Goal: Transaction & Acquisition: Purchase product/service

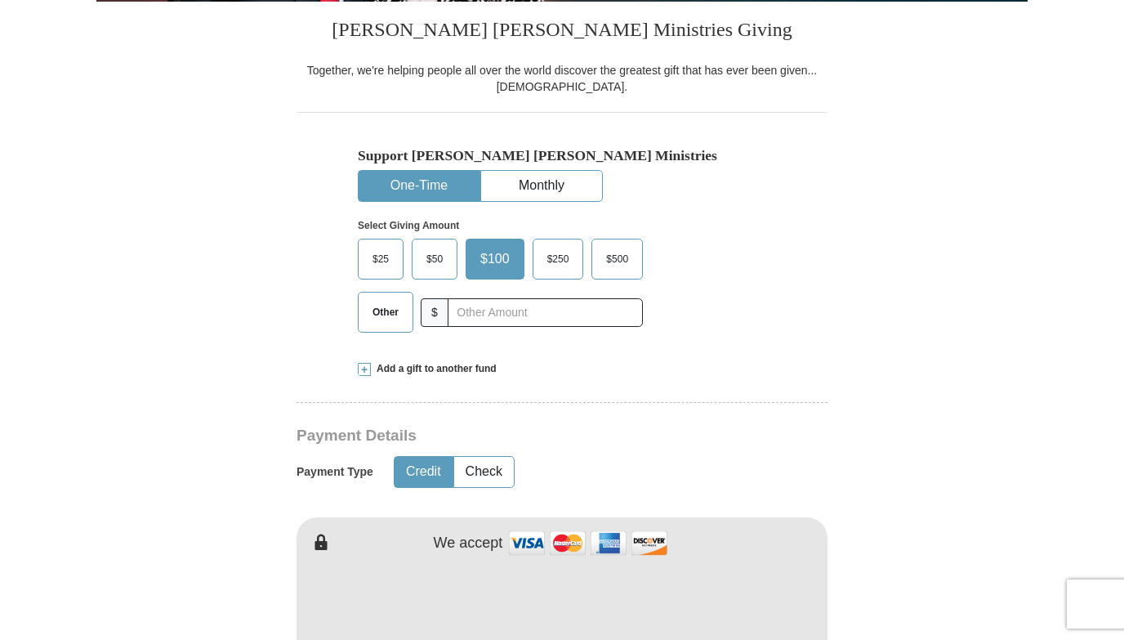
scroll to position [408, 0]
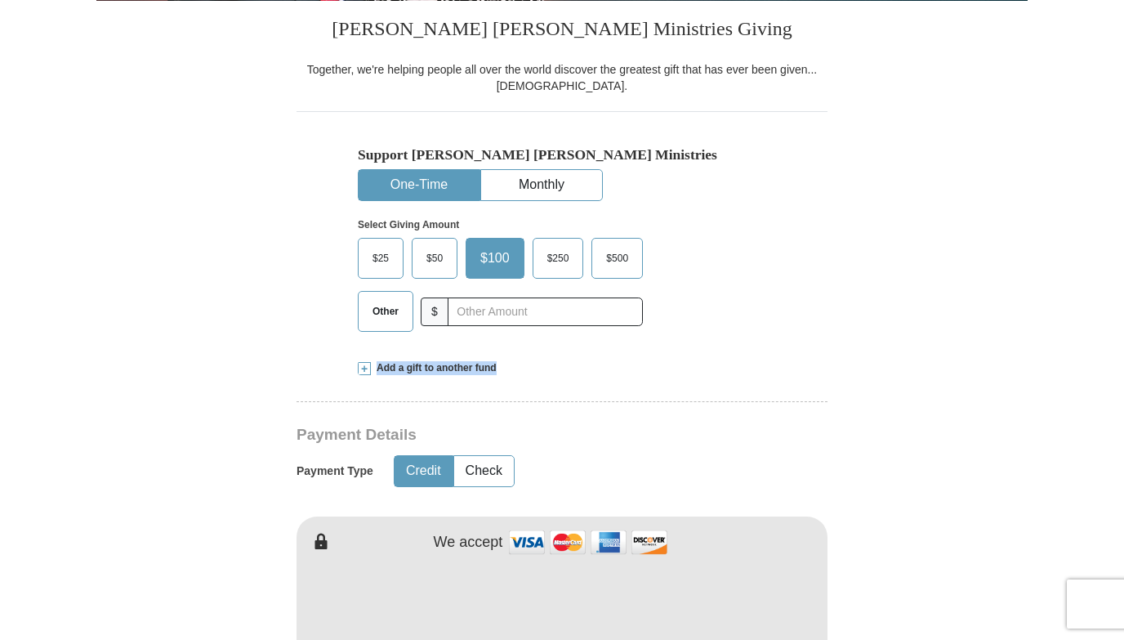
drag, startPoint x: 507, startPoint y: 368, endPoint x: 372, endPoint y: 372, distance: 134.8
click at [372, 372] on div "Add a gift to another fund" at bounding box center [562, 368] width 408 height 14
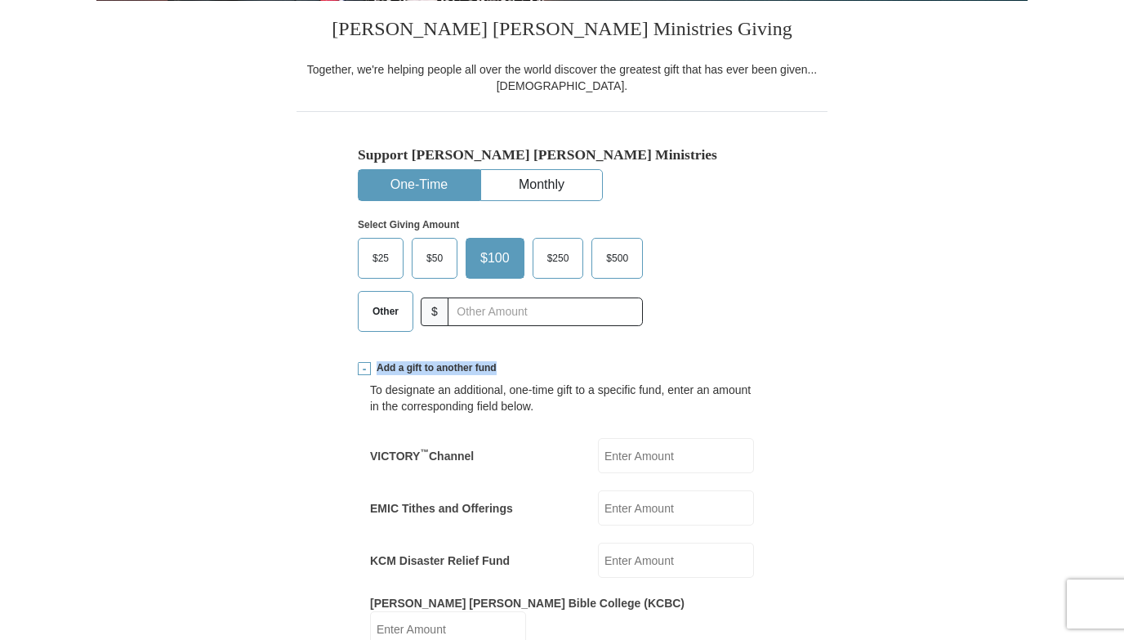
copy span "Add a gift to another fund"
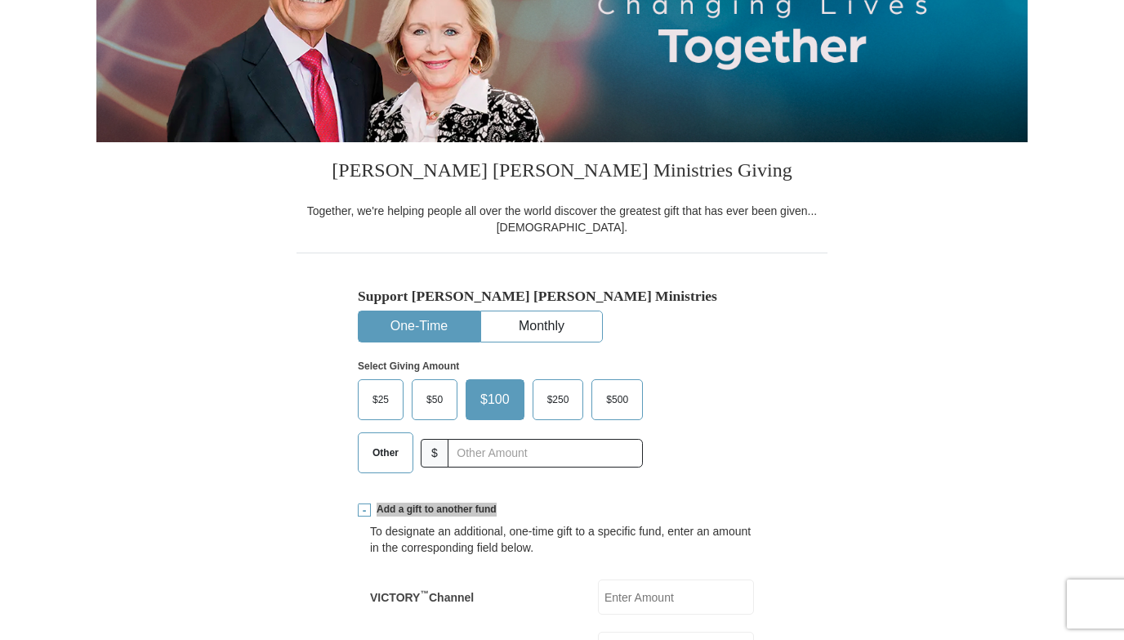
scroll to position [0, 0]
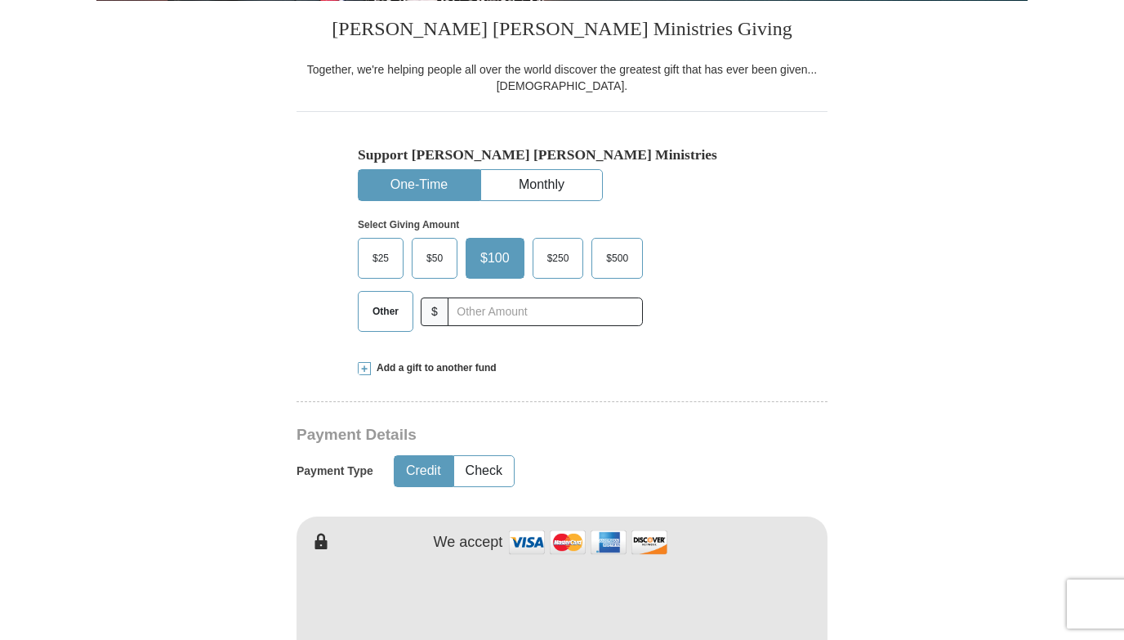
click at [359, 370] on span at bounding box center [364, 368] width 13 height 13
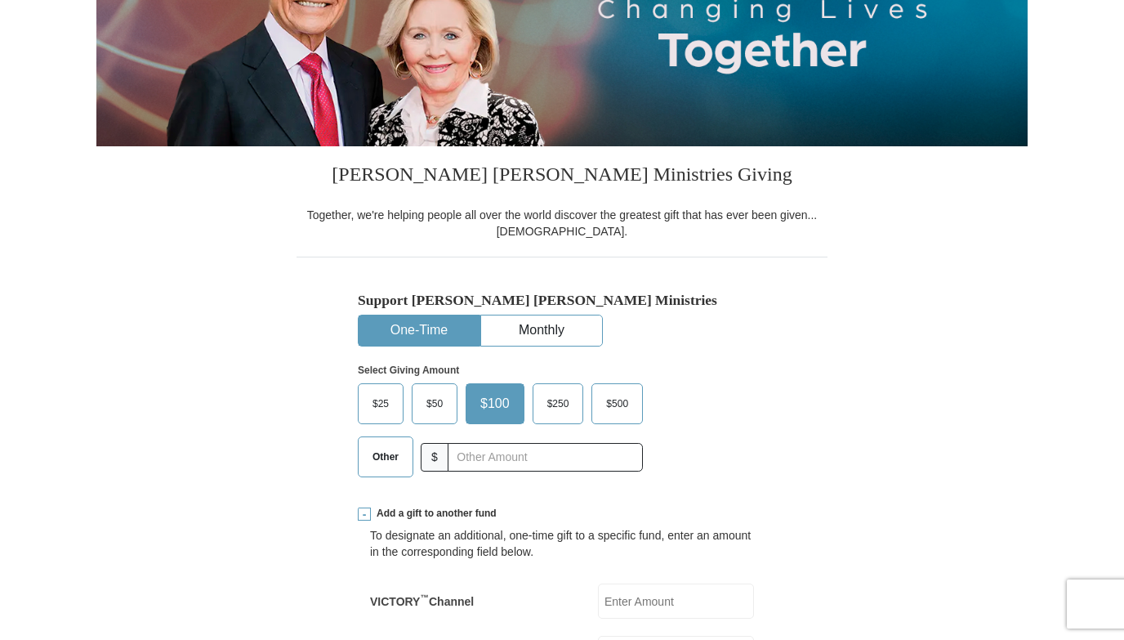
scroll to position [245, 0]
